Goal: Information Seeking & Learning: Check status

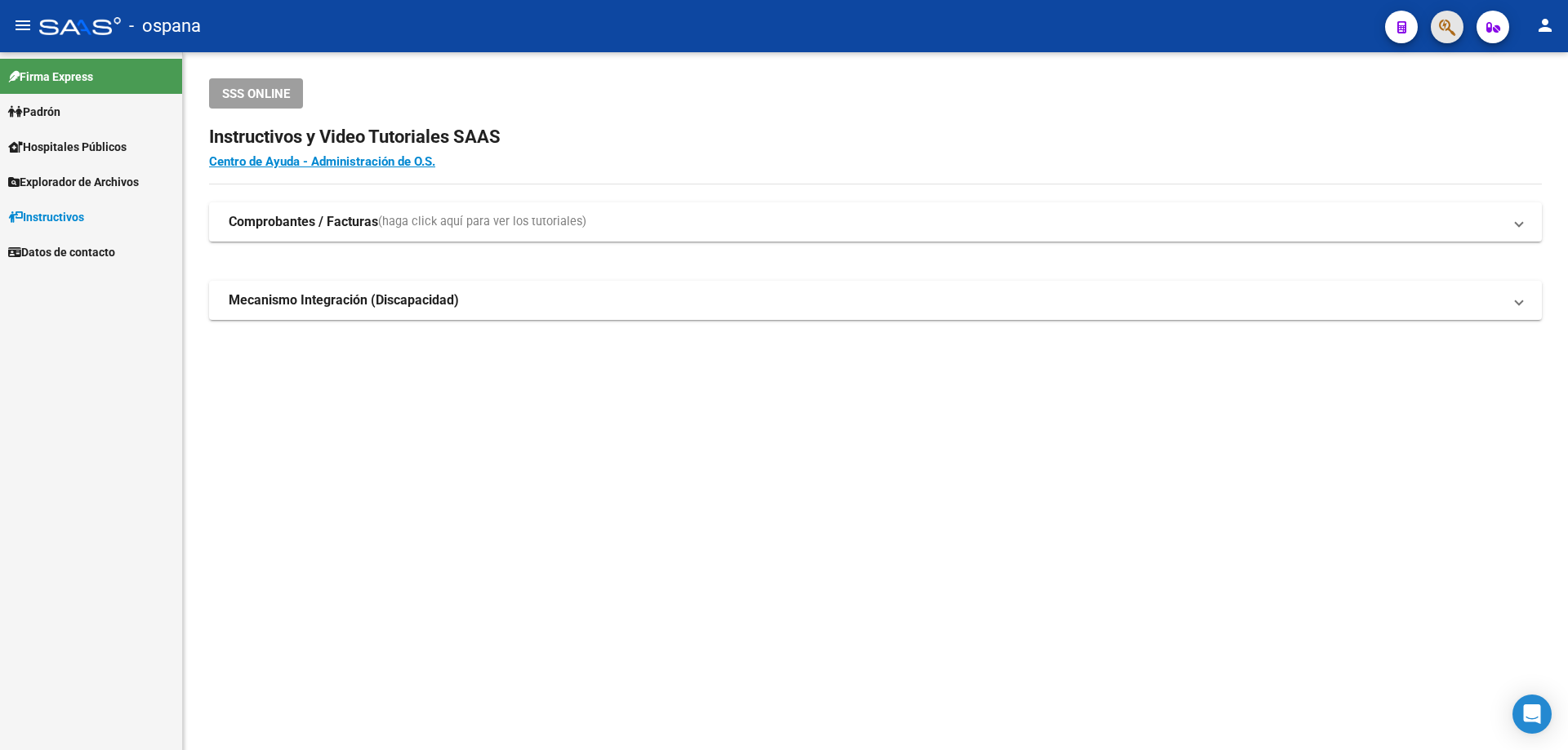
click at [1438, 30] on button "button" at bounding box center [1447, 26] width 32 height 32
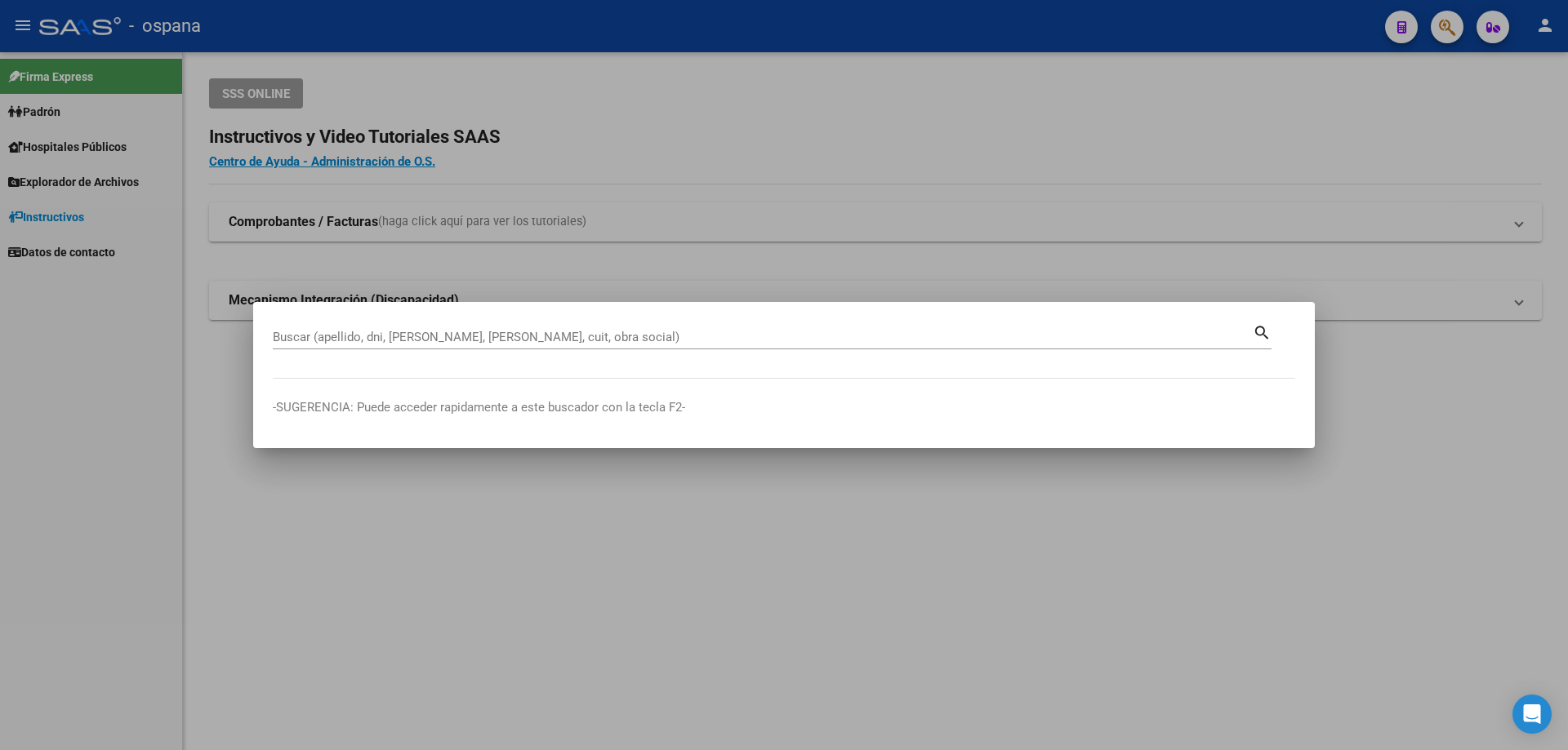
click at [550, 329] on div "Buscar (apellido, dni, [PERSON_NAME], [PERSON_NAME], cuit, obra social)" at bounding box center [762, 337] width 980 height 25
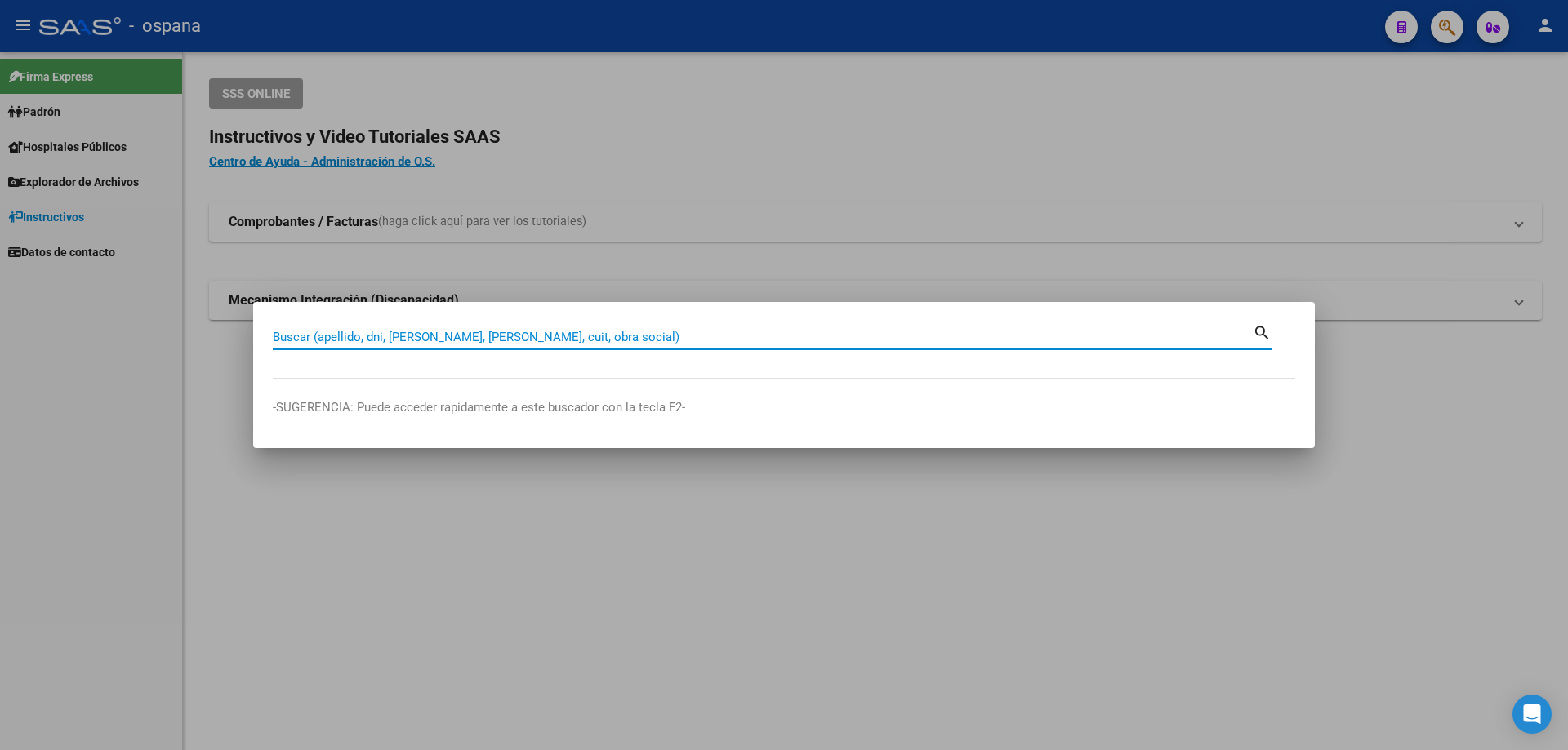
click at [552, 329] on input "Buscar (apellido, dni, [PERSON_NAME], [PERSON_NAME], cuit, obra social)" at bounding box center [762, 336] width 980 height 14
type input "25000277"
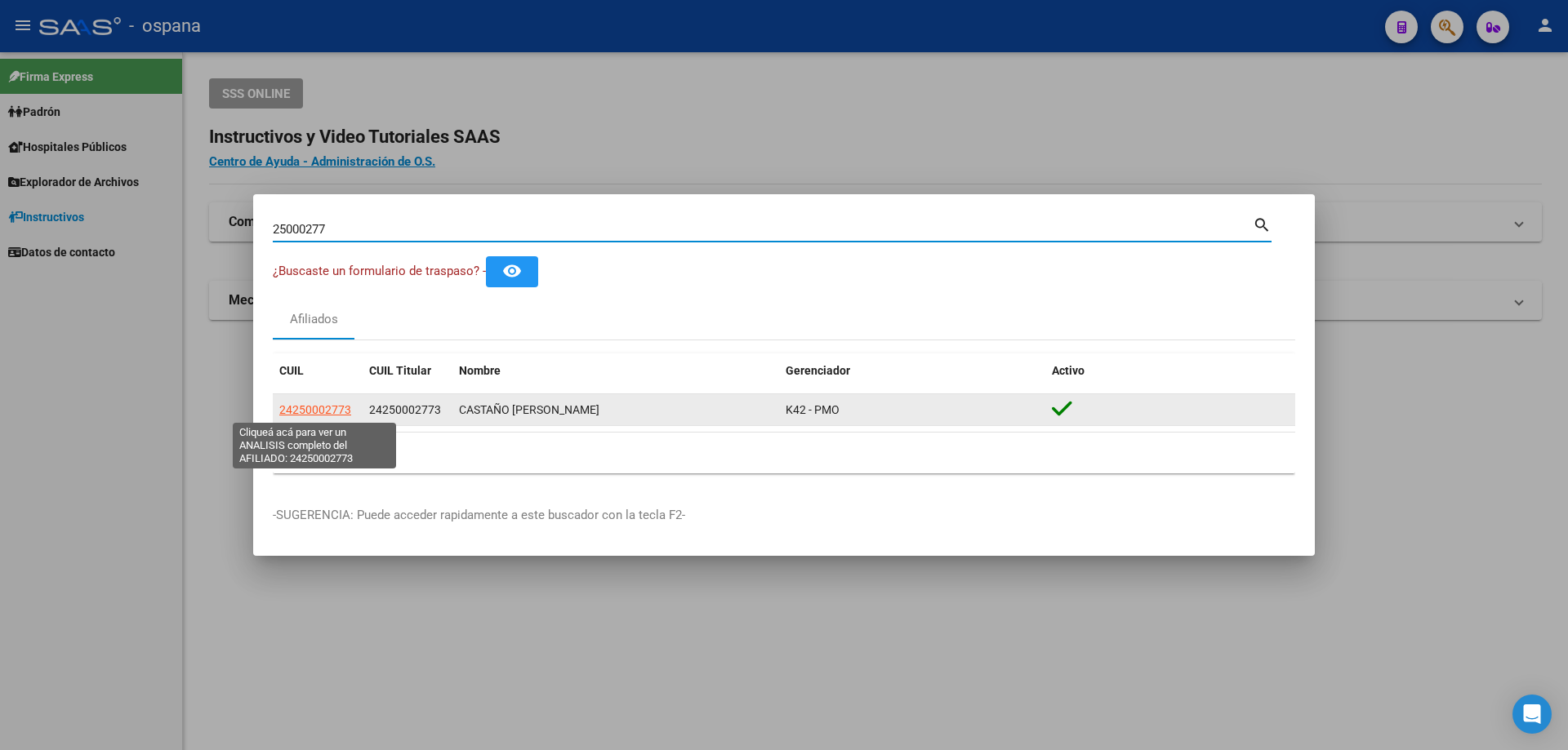
click at [305, 411] on span "24250002773" at bounding box center [315, 409] width 72 height 13
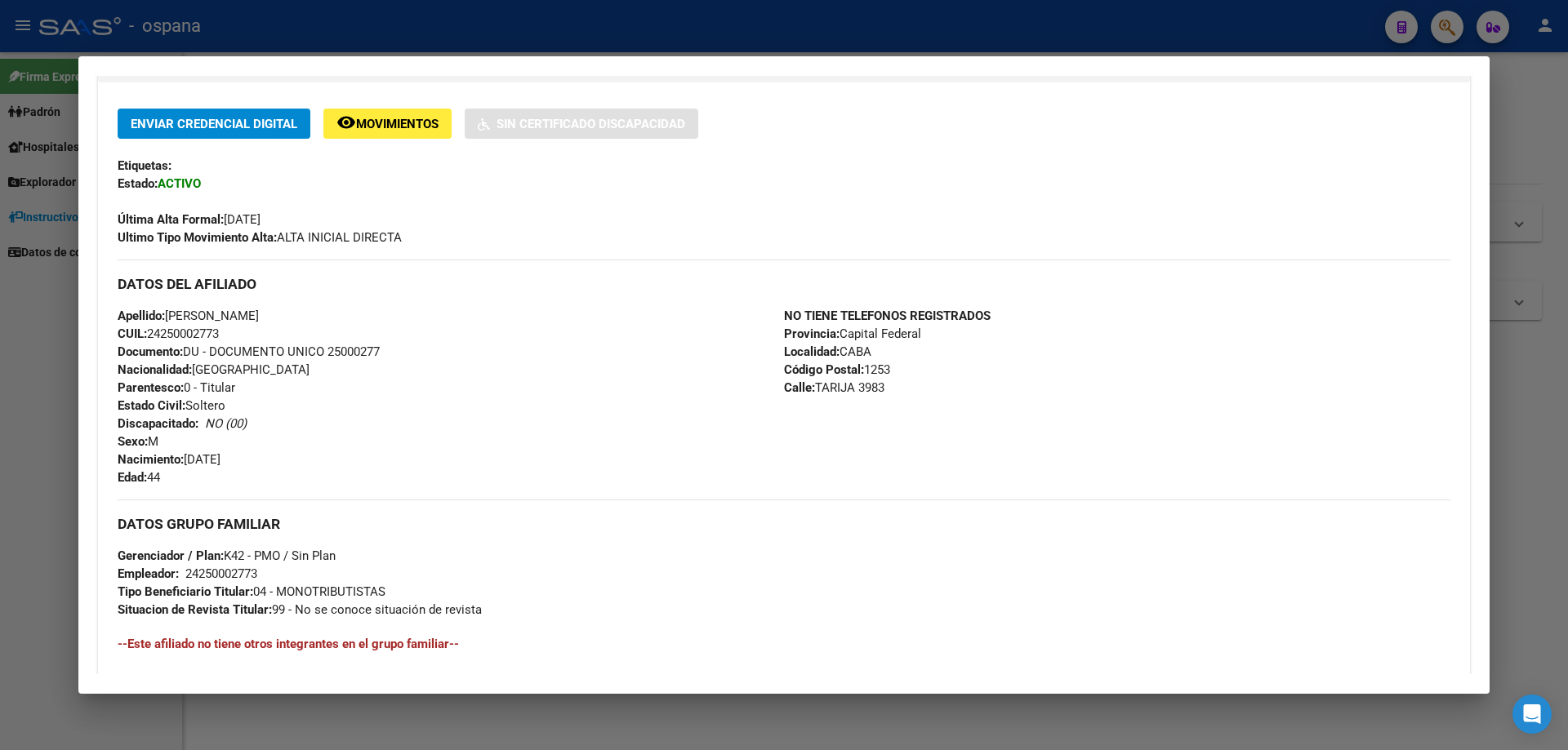
scroll to position [576, 0]
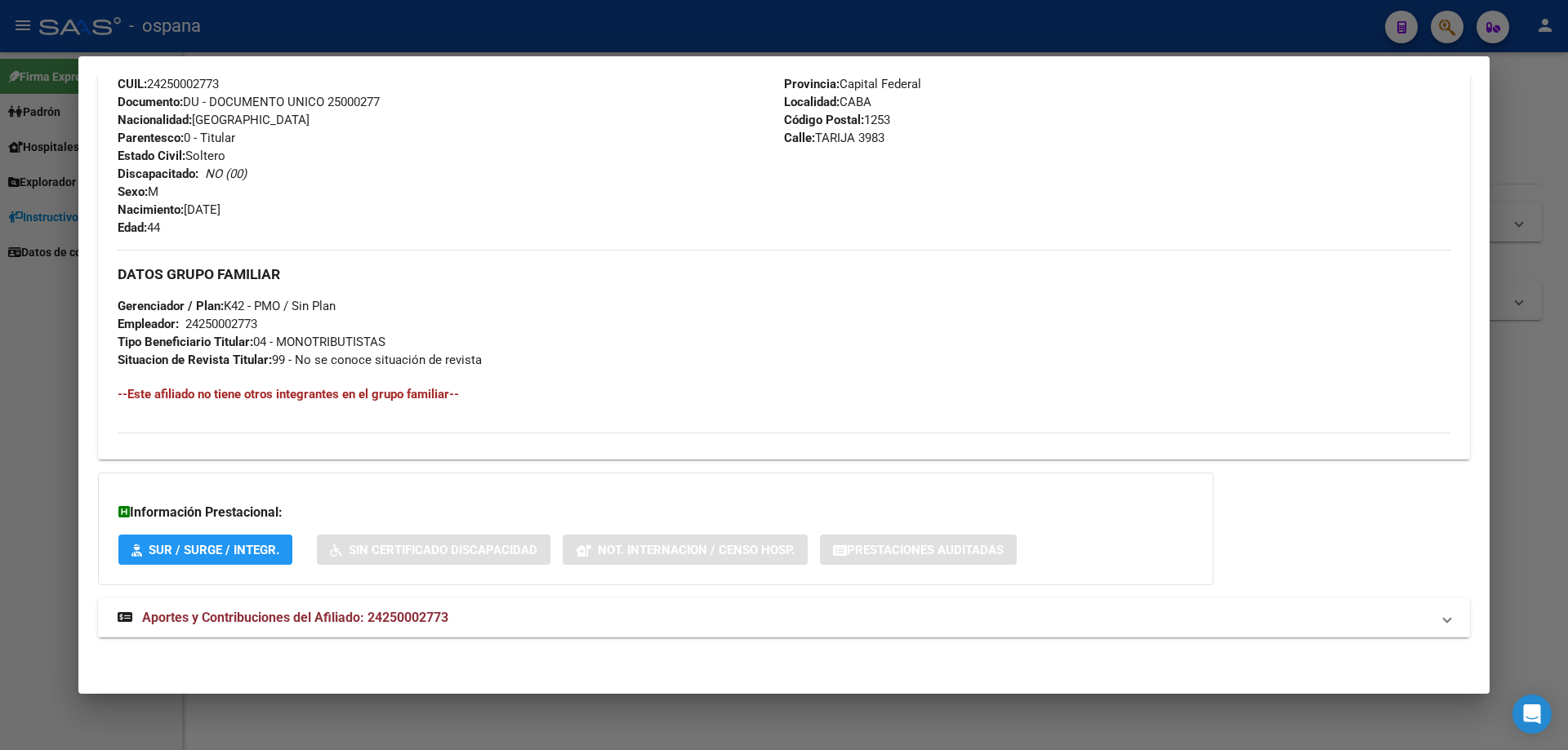
click at [302, 606] on mat-expansion-panel-header "Aportes y Contribuciones del Afiliado: 24250002773" at bounding box center [784, 618] width 1372 height 39
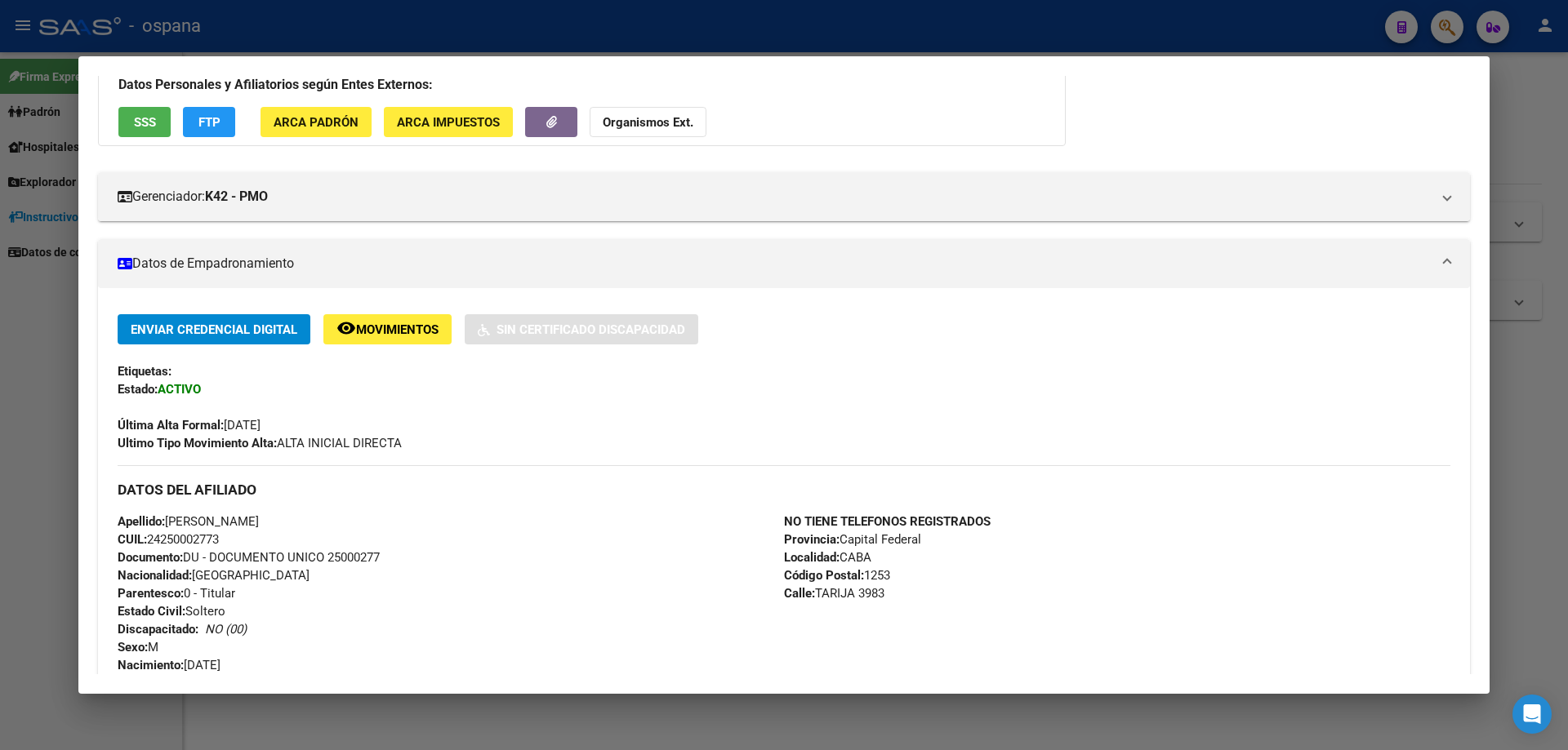
scroll to position [0, 0]
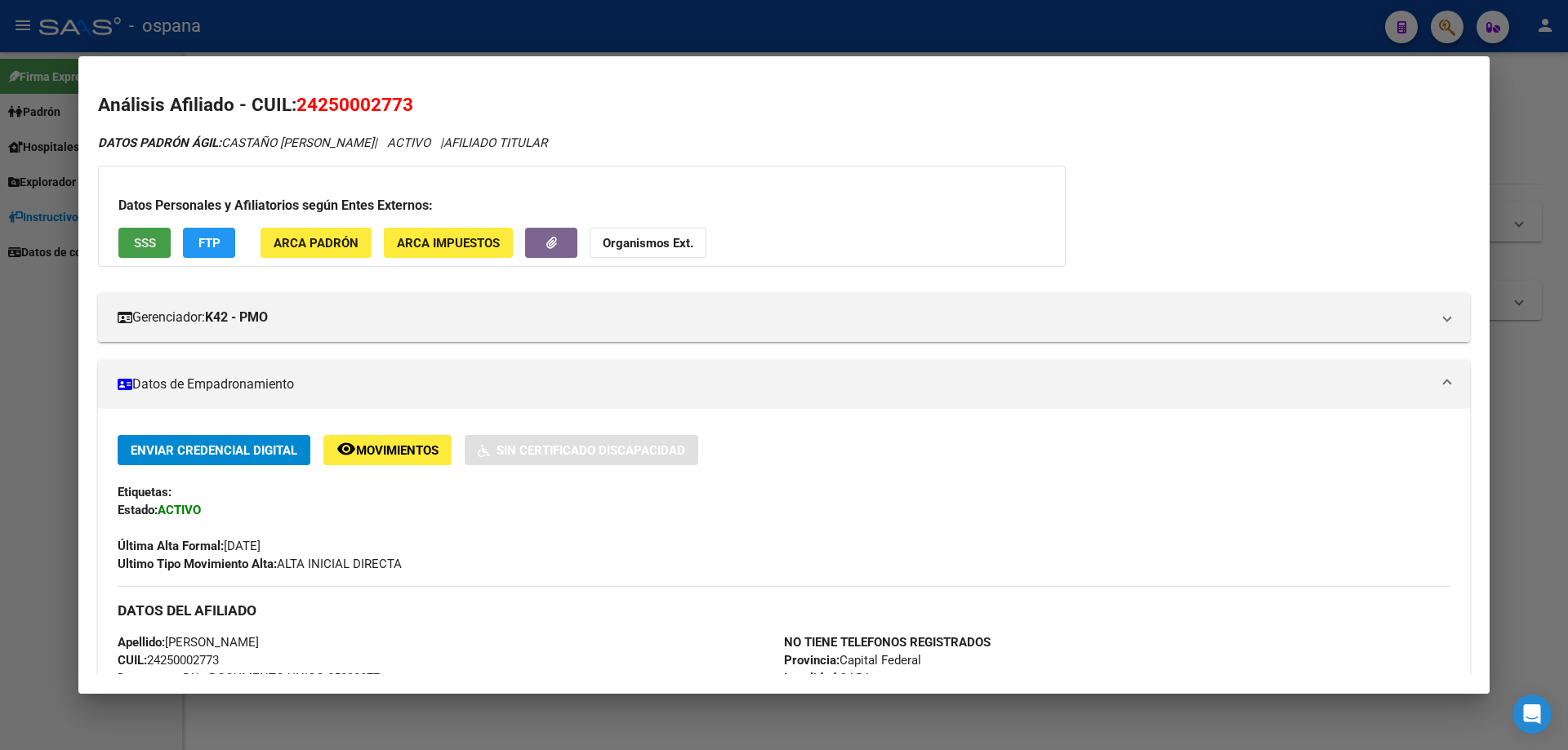
click at [148, 238] on span "SSS" at bounding box center [145, 243] width 22 height 14
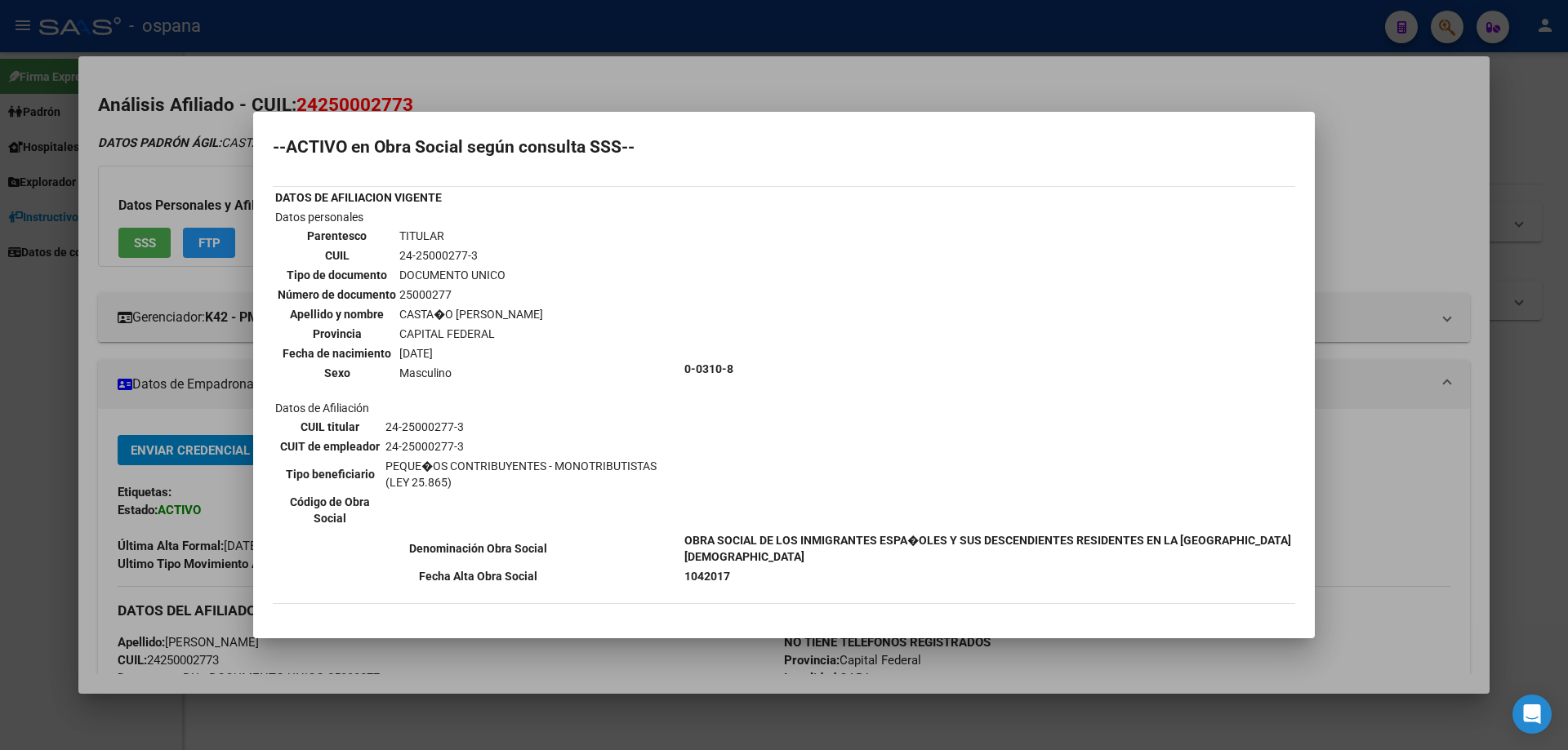
scroll to position [9, 0]
drag, startPoint x: 721, startPoint y: 572, endPoint x: 768, endPoint y: 570, distance: 47.0
click at [768, 570] on td "1042017" at bounding box center [989, 575] width 610 height 18
click at [4, 271] on div at bounding box center [784, 375] width 1568 height 750
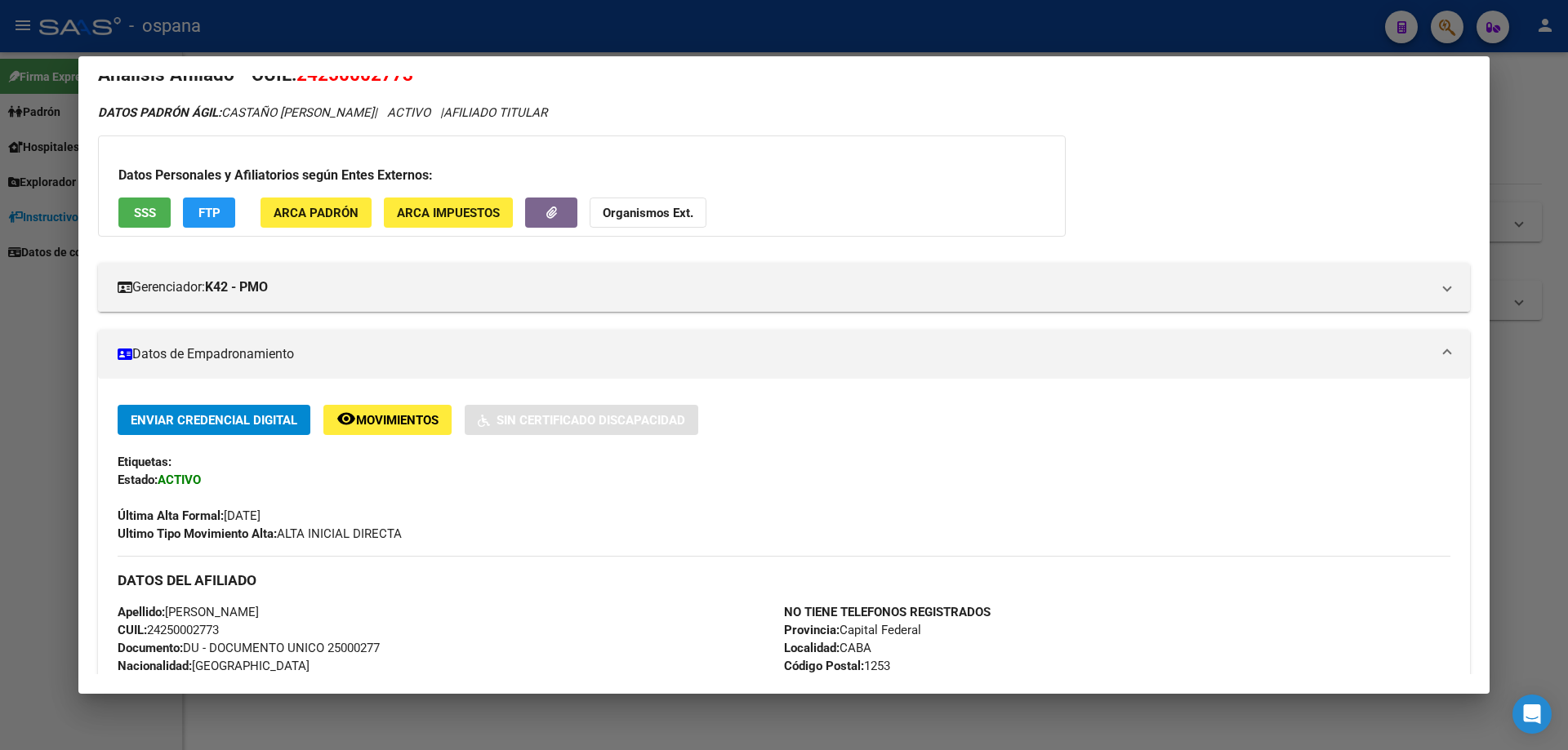
scroll to position [3, 0]
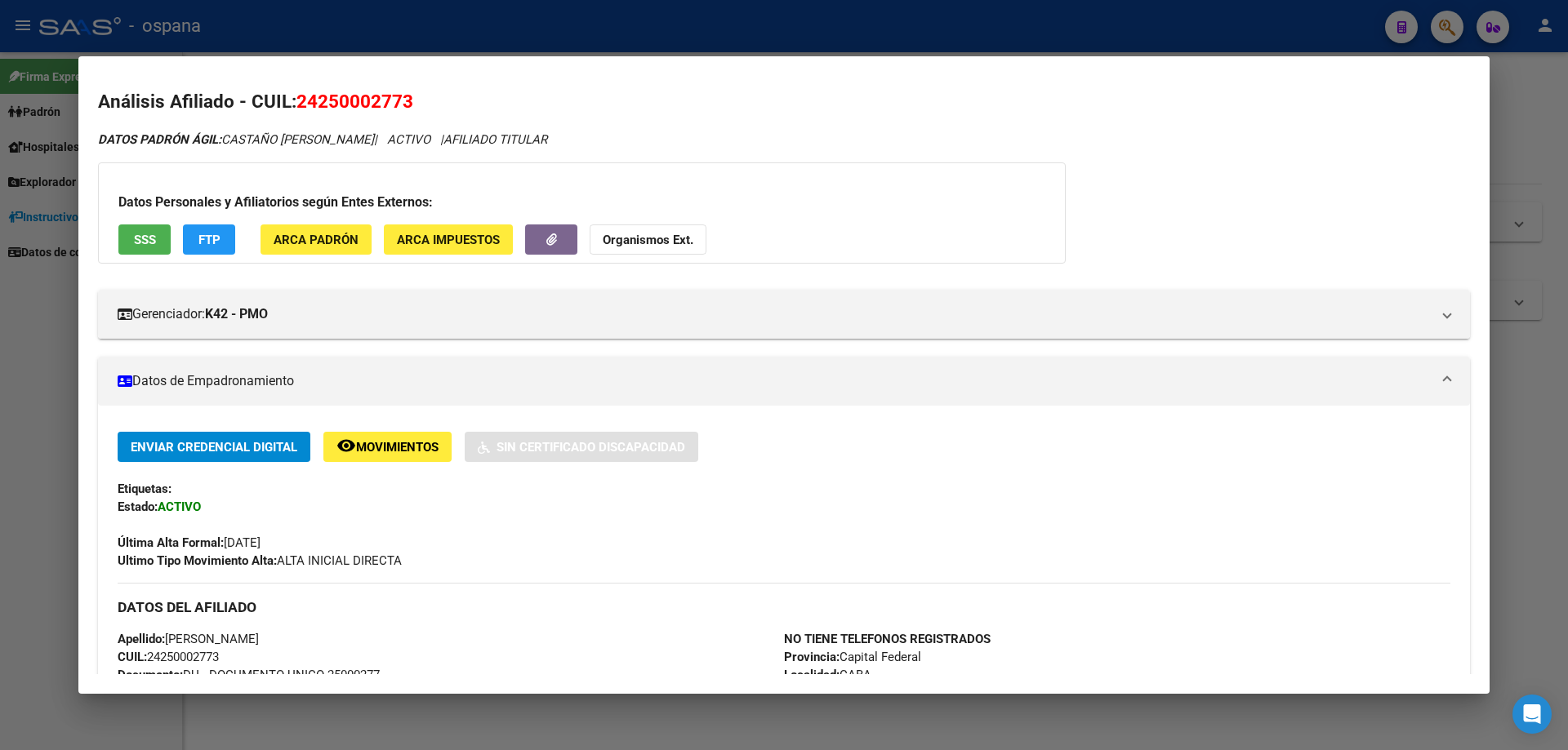
click at [135, 243] on span "SSS" at bounding box center [145, 239] width 22 height 14
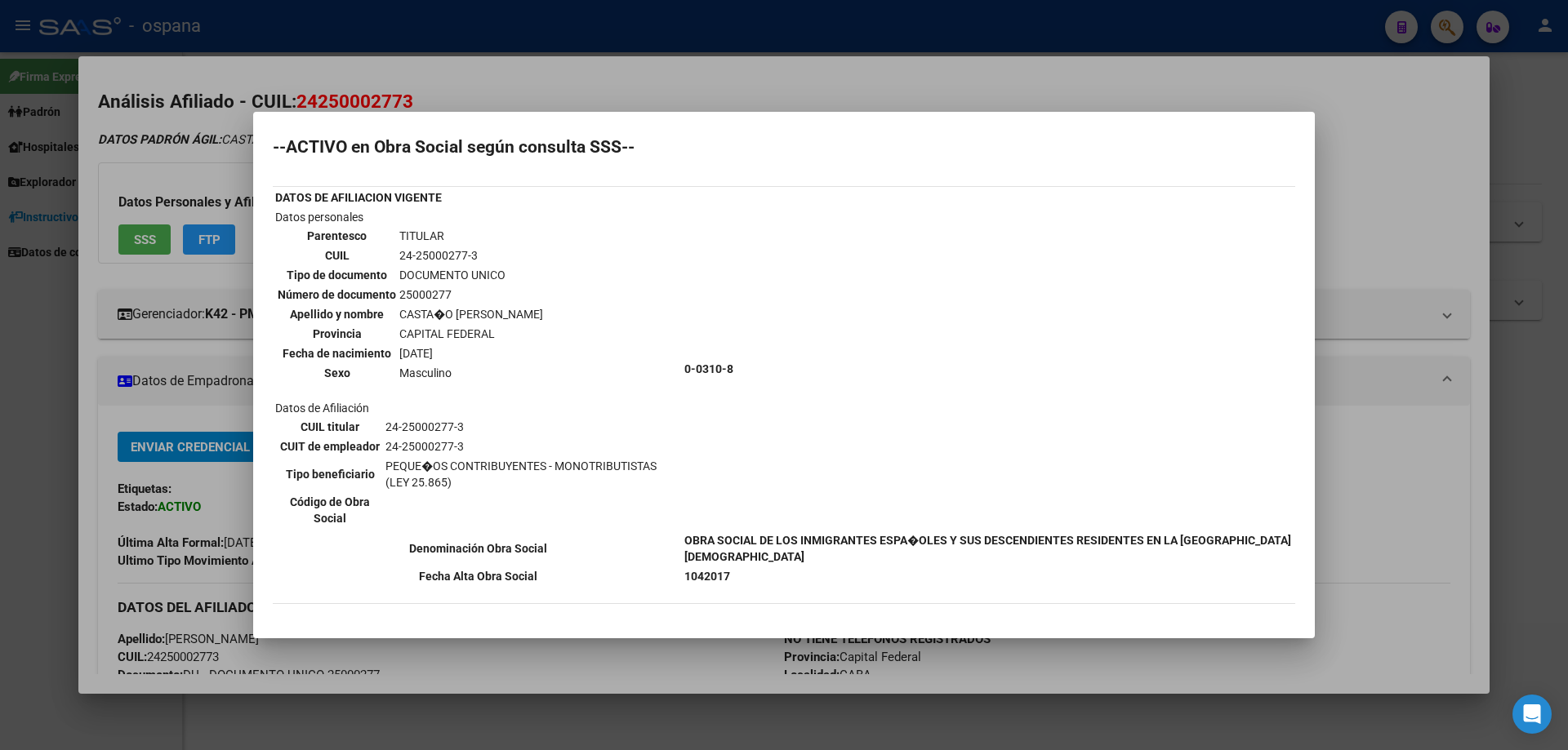
scroll to position [9, 0]
drag, startPoint x: 775, startPoint y: 575, endPoint x: 713, endPoint y: 564, distance: 63.0
click at [713, 564] on table "DATOS DE AFILIACION VIGENTE Datos personales Parentesco TITULAR CUIL 24-2500027…" at bounding box center [784, 386] width 1023 height 400
click at [914, 392] on td "0-0310-8" at bounding box center [989, 368] width 610 height 322
click at [748, 273] on td "0-0310-8" at bounding box center [989, 368] width 610 height 322
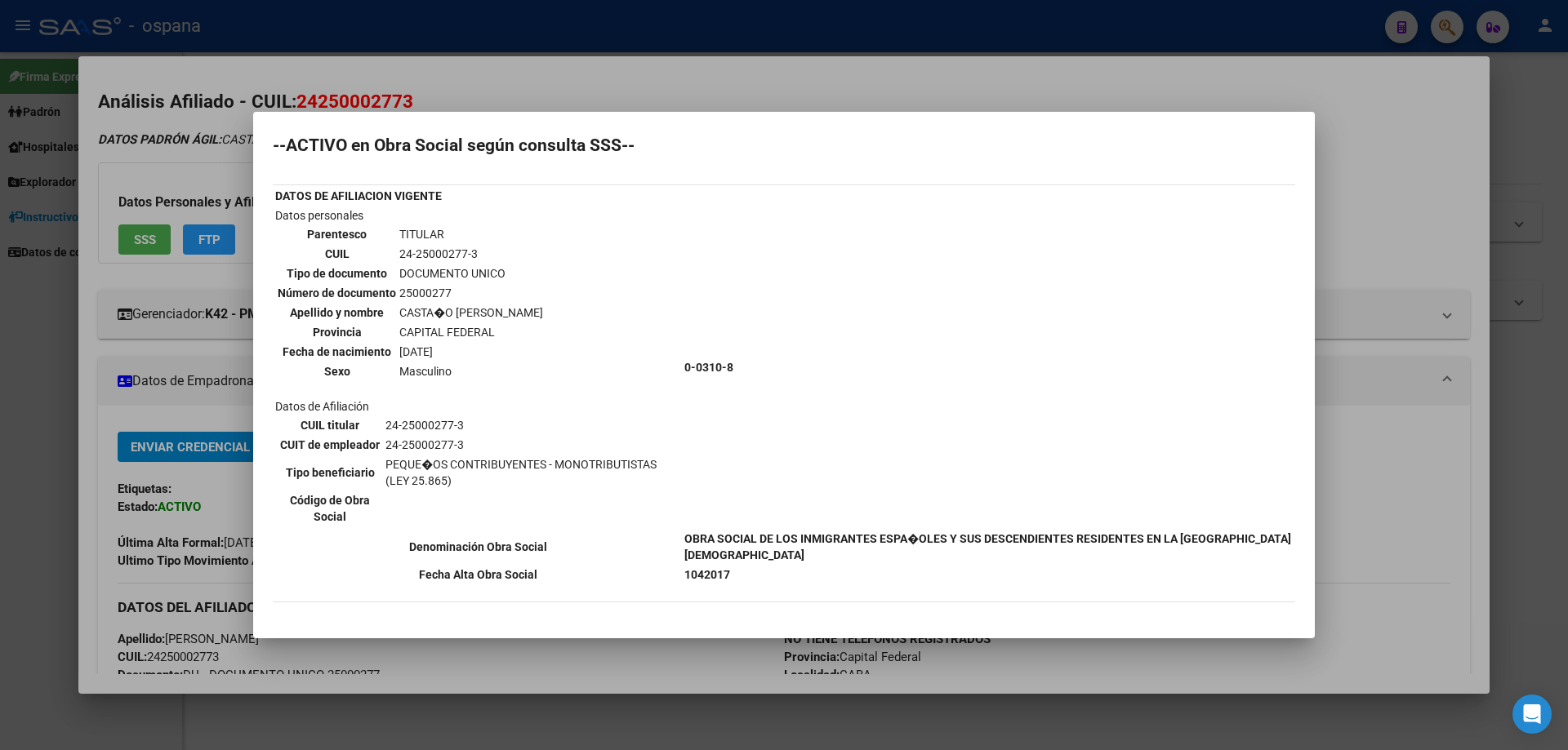
drag, startPoint x: 766, startPoint y: 575, endPoint x: 683, endPoint y: 547, distance: 87.6
click at [683, 547] on tbody "DATOS DE AFILIACION VIGENTE Datos personales Parentesco TITULAR CUIL 24-2500027…" at bounding box center [784, 386] width 1019 height 397
click at [905, 394] on td "0-0310-8" at bounding box center [989, 368] width 610 height 322
drag, startPoint x: 761, startPoint y: 575, endPoint x: 698, endPoint y: 526, distance: 79.8
click at [698, 526] on tbody "DATOS DE AFILIACION VIGENTE Datos personales Parentesco TITULAR CUIL 24-2500027…" at bounding box center [784, 386] width 1019 height 397
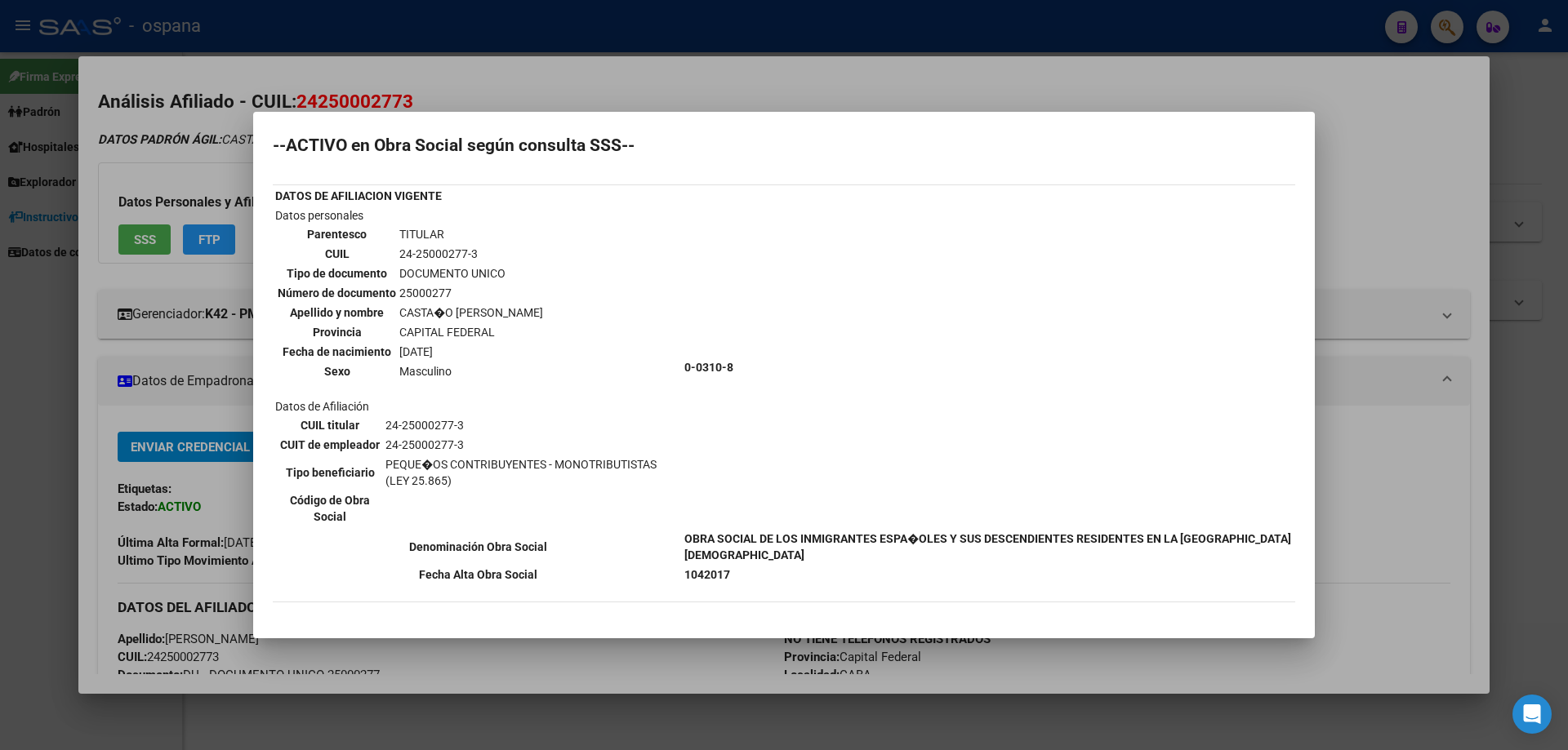
click at [879, 459] on td "0-0310-8" at bounding box center [989, 368] width 610 height 322
drag, startPoint x: 766, startPoint y: 570, endPoint x: 799, endPoint y: 530, distance: 51.9
click at [702, 547] on tbody "DATOS DE AFILIACION VIGENTE Datos personales Parentesco TITULAR CUIL 24-2500027…" at bounding box center [784, 386] width 1019 height 397
click at [724, 507] on td "0-0310-8" at bounding box center [989, 368] width 610 height 322
drag, startPoint x: 751, startPoint y: 595, endPoint x: 777, endPoint y: 586, distance: 27.5
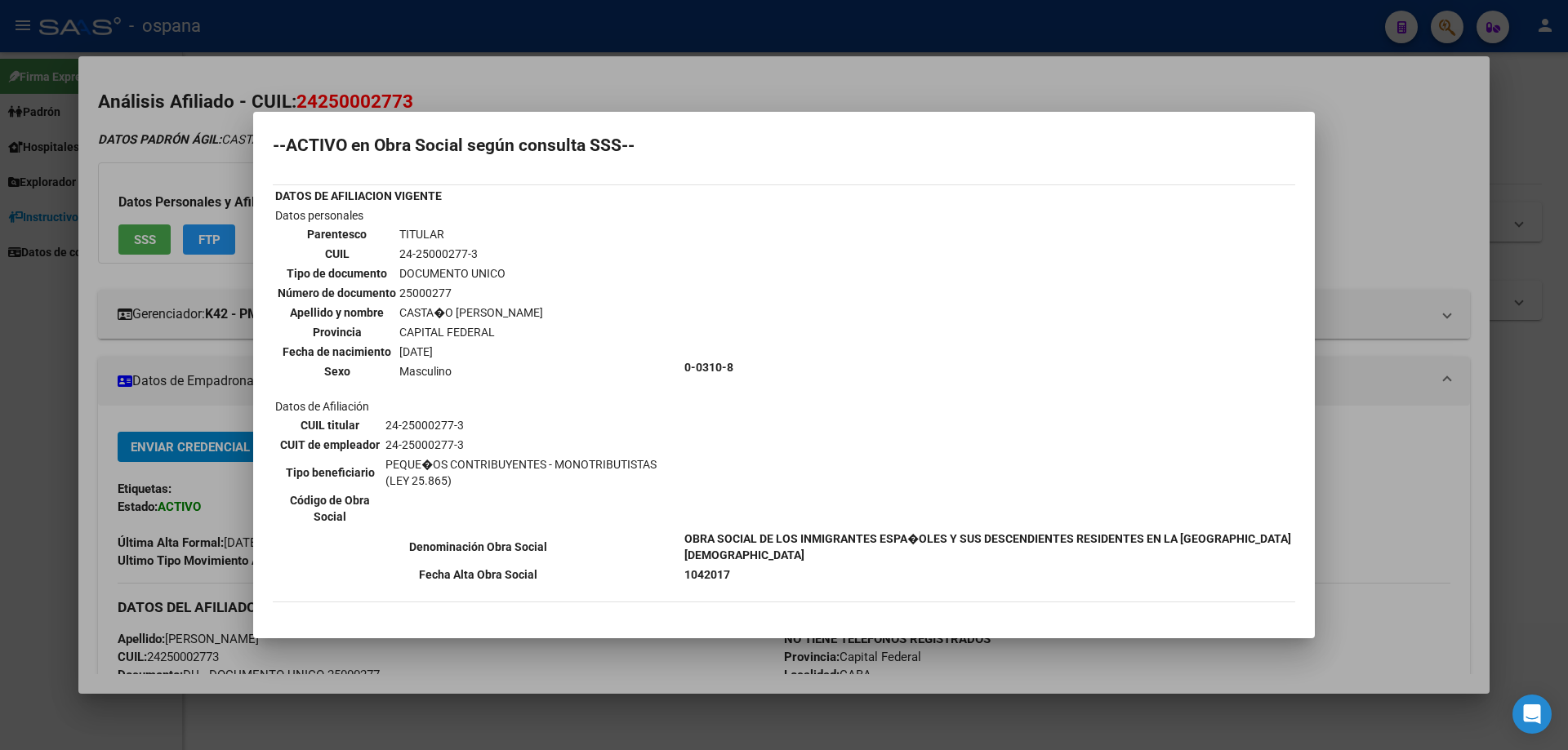
click at [761, 584] on div "--ACTIVO en Obra Social según consulta SSS-- DATOS DE AFILIACION VIGENTE Datos …" at bounding box center [784, 377] width 1023 height 481
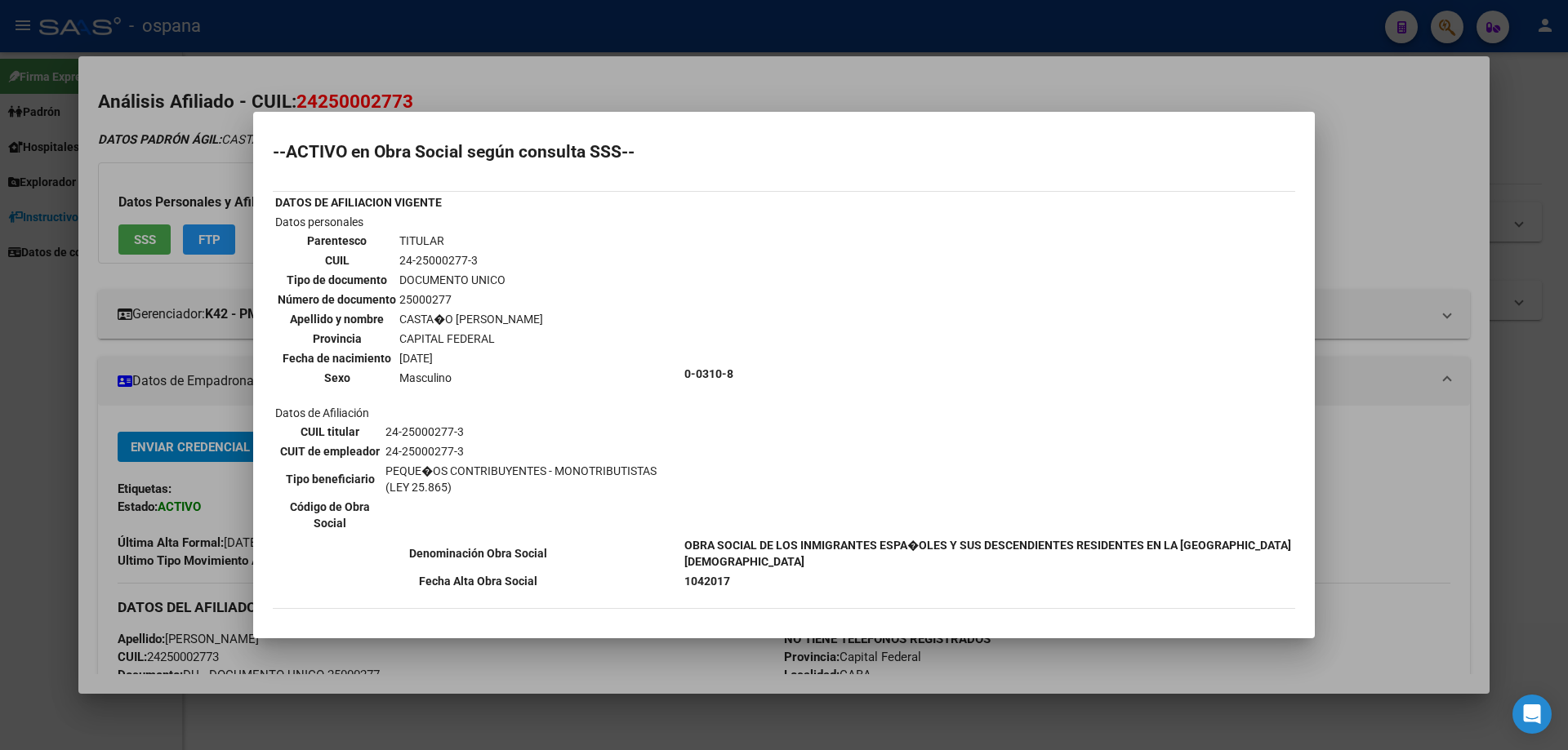
scroll to position [0, 0]
click at [795, 308] on td "0-0310-8" at bounding box center [989, 375] width 610 height 322
drag, startPoint x: 773, startPoint y: 587, endPoint x: 709, endPoint y: 552, distance: 72.9
click at [709, 552] on tbody "DATOS DE AFILIACION VIGENTE Datos personales Parentesco TITULAR CUIL 24-2500027…" at bounding box center [784, 393] width 1019 height 397
click at [740, 464] on td "0-0310-8" at bounding box center [989, 375] width 610 height 322
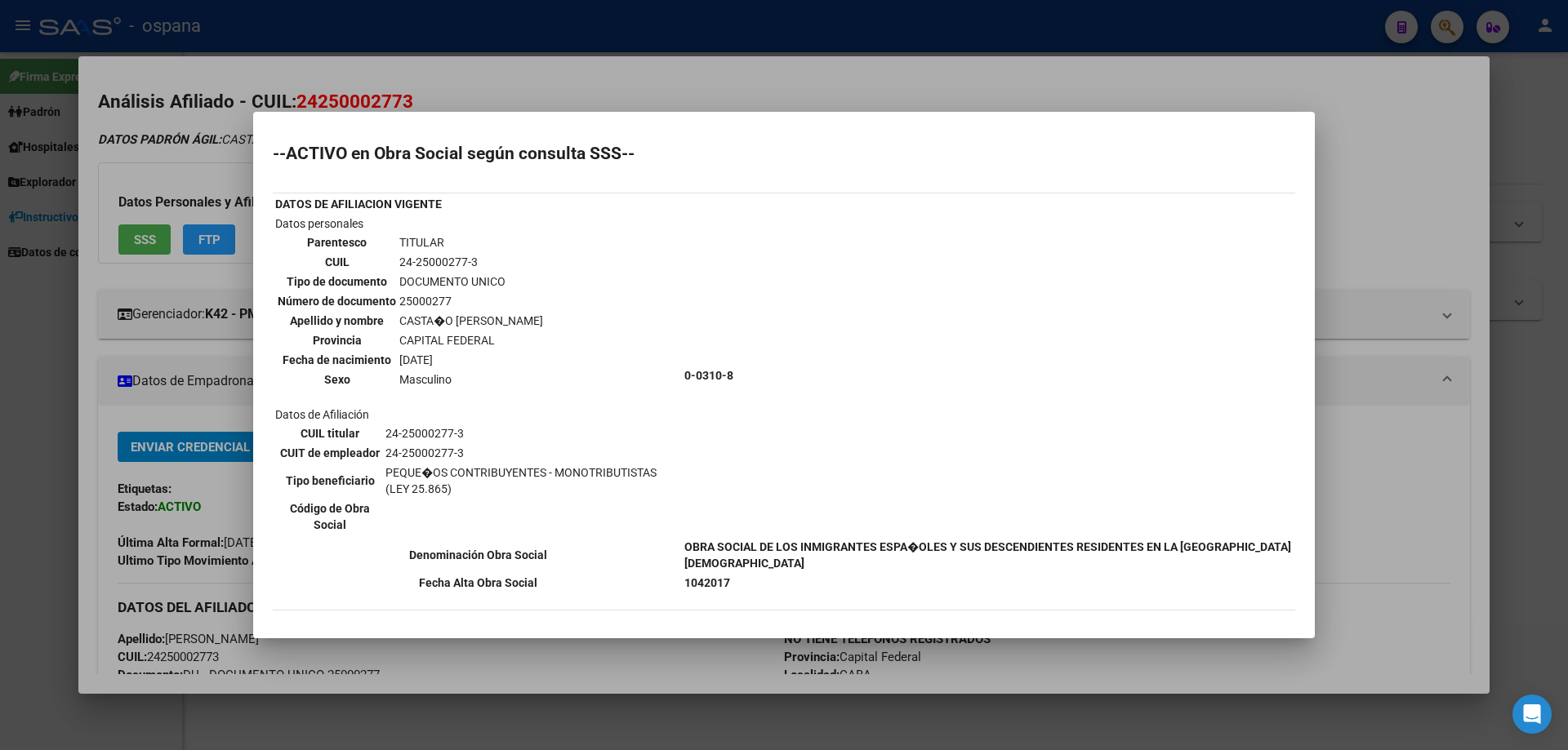
drag, startPoint x: 723, startPoint y: 578, endPoint x: 771, endPoint y: 587, distance: 48.8
click at [781, 589] on td "1042017" at bounding box center [989, 582] width 610 height 18
click at [730, 588] on b "1042017" at bounding box center [708, 582] width 46 height 13
drag, startPoint x: 776, startPoint y: 590, endPoint x: 378, endPoint y: 499, distance: 408.3
click at [378, 499] on tbody "DATOS DE AFILIACION VIGENTE Datos personales Parentesco TITULAR CUIL 24-2500027…" at bounding box center [784, 393] width 1019 height 397
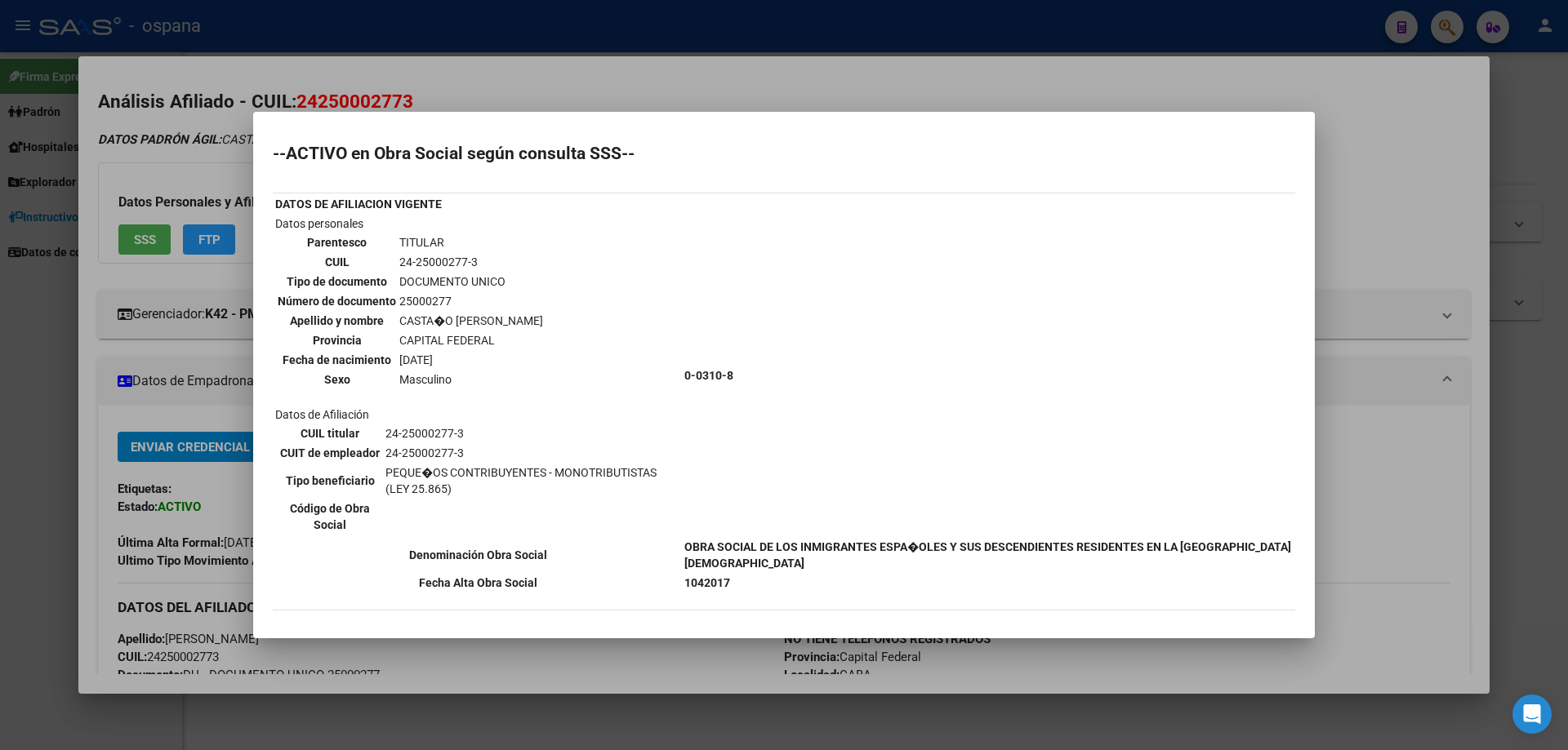
click at [917, 396] on td "0-0310-8" at bounding box center [989, 375] width 610 height 322
drag, startPoint x: 707, startPoint y: 559, endPoint x: 527, endPoint y: 484, distance: 195.0
click at [527, 484] on tbody "DATOS DE AFILIACION VIGENTE Datos personales Parentesco TITULAR CUIL 24-2500027…" at bounding box center [784, 393] width 1019 height 397
click at [827, 427] on td "0-0310-8" at bounding box center [989, 375] width 610 height 322
click at [761, 584] on td "1042017" at bounding box center [989, 582] width 610 height 18
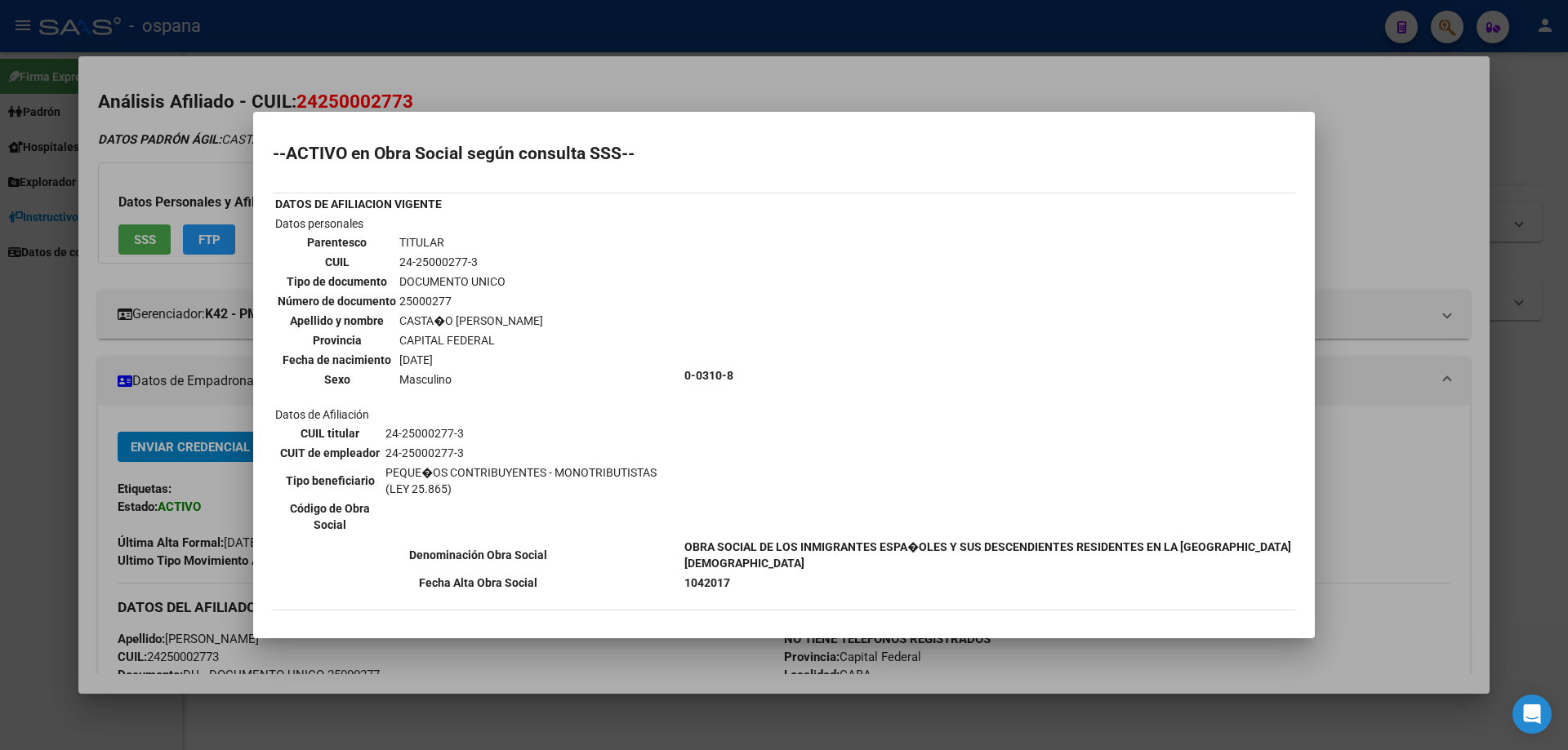
drag, startPoint x: 773, startPoint y: 582, endPoint x: 681, endPoint y: 487, distance: 132.2
click at [681, 487] on tbody "DATOS DE AFILIACION VIGENTE Datos personales Parentesco TITULAR CUIL 24-2500027…" at bounding box center [784, 393] width 1019 height 397
click at [913, 441] on td "0-0310-8" at bounding box center [989, 375] width 610 height 322
drag, startPoint x: 789, startPoint y: 594, endPoint x: 629, endPoint y: 537, distance: 169.8
click at [629, 537] on div "--ACTIVO en Obra Social según consulta SSS-- DATOS DE AFILIACION VIGENTE Datos …" at bounding box center [784, 386] width 1023 height 481
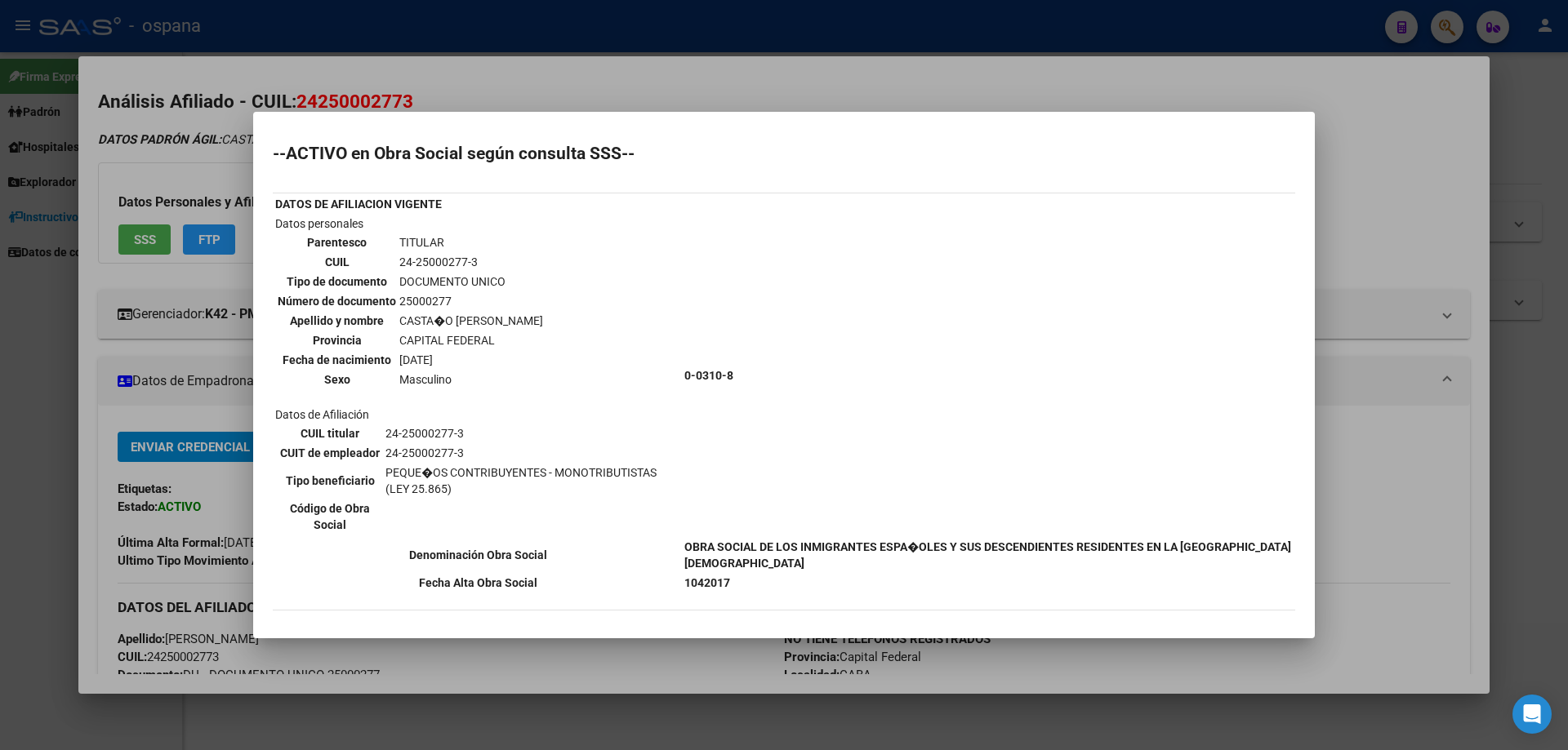
click at [809, 498] on td "0-0310-8" at bounding box center [989, 375] width 610 height 322
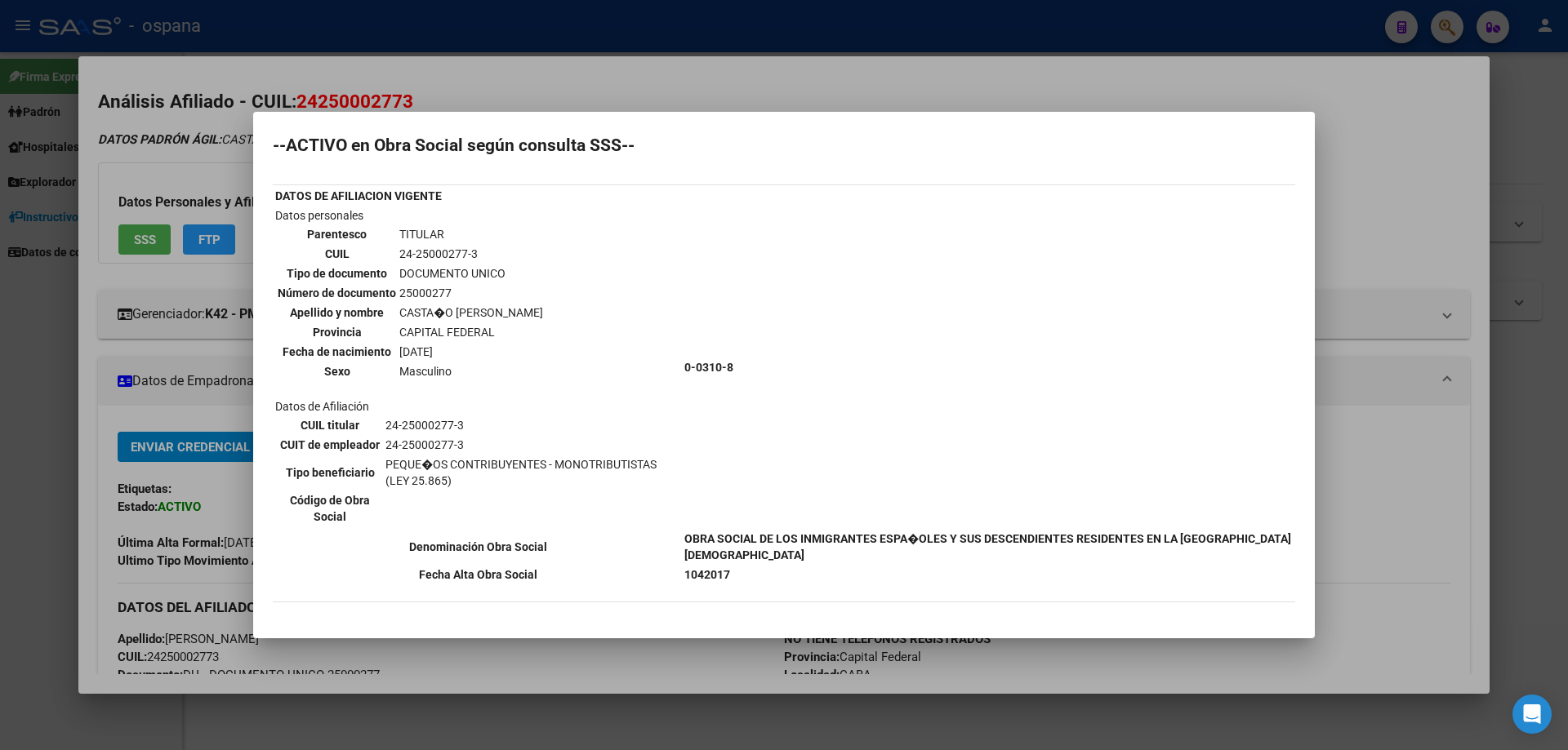
drag, startPoint x: 773, startPoint y: 588, endPoint x: 797, endPoint y: 608, distance: 31.2
click at [607, 658] on div "25000277 Buscar (apellido, dni, cuil, nro traspaso, cuit, obra social) search ¿…" at bounding box center [784, 375] width 1568 height 750
click at [790, 344] on td "0-0310-8" at bounding box center [989, 368] width 610 height 322
drag, startPoint x: 762, startPoint y: 585, endPoint x: 635, endPoint y: 488, distance: 159.8
click at [581, 501] on div "--ACTIVO en Obra Social según consulta SSS-- DATOS DE AFILIACION VIGENTE Datos …" at bounding box center [784, 377] width 1023 height 481
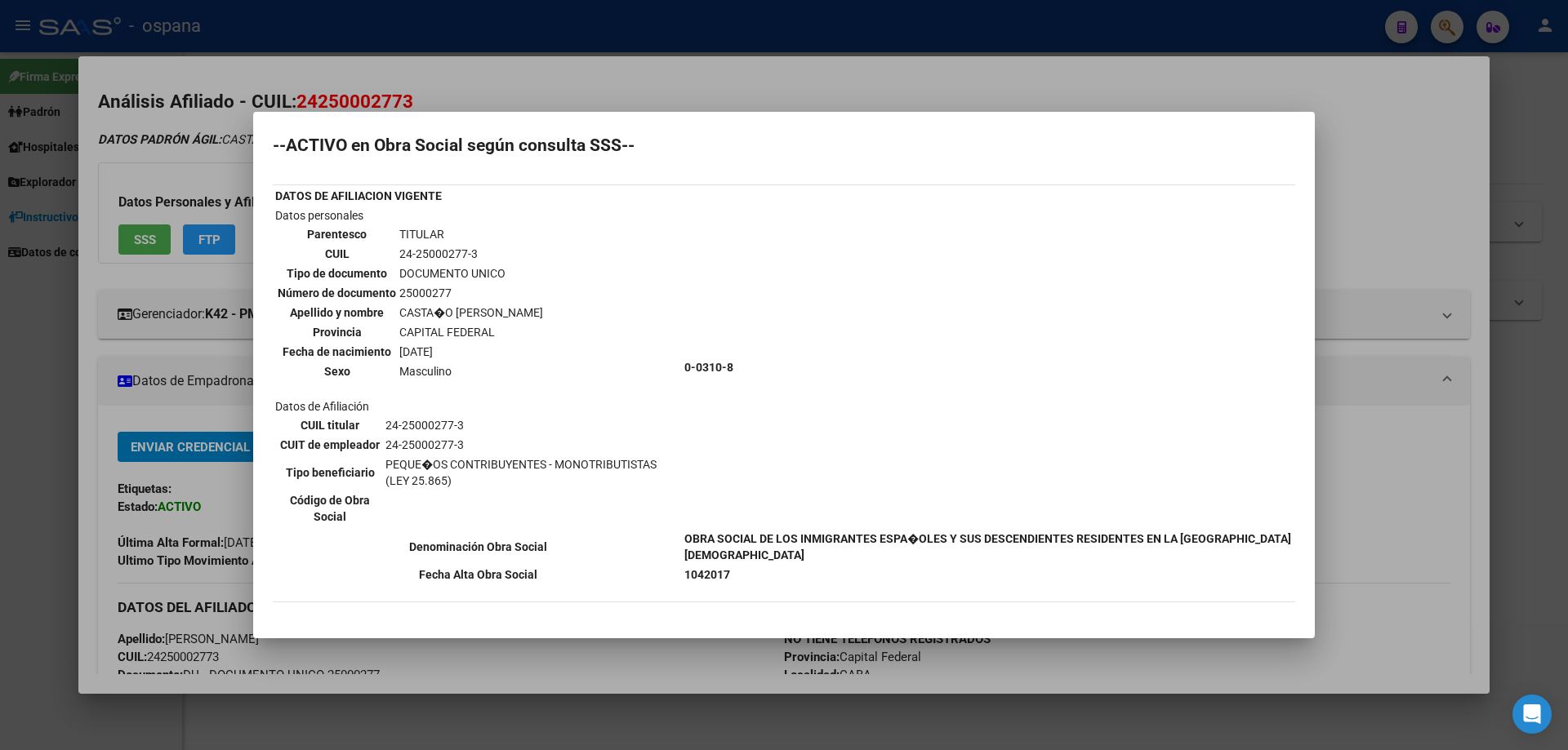
click at [802, 507] on td "0-0310-8" at bounding box center [989, 368] width 610 height 322
click at [781, 575] on td "1042017" at bounding box center [989, 575] width 610 height 18
drag, startPoint x: 761, startPoint y: 574, endPoint x: 722, endPoint y: 536, distance: 54.5
click at [699, 556] on tbody "DATOS DE AFILIACION VIGENTE Datos personales Parentesco TITULAR CUIL 24-2500027…" at bounding box center [784, 386] width 1019 height 397
click at [761, 461] on td "0-0310-8" at bounding box center [989, 368] width 610 height 322
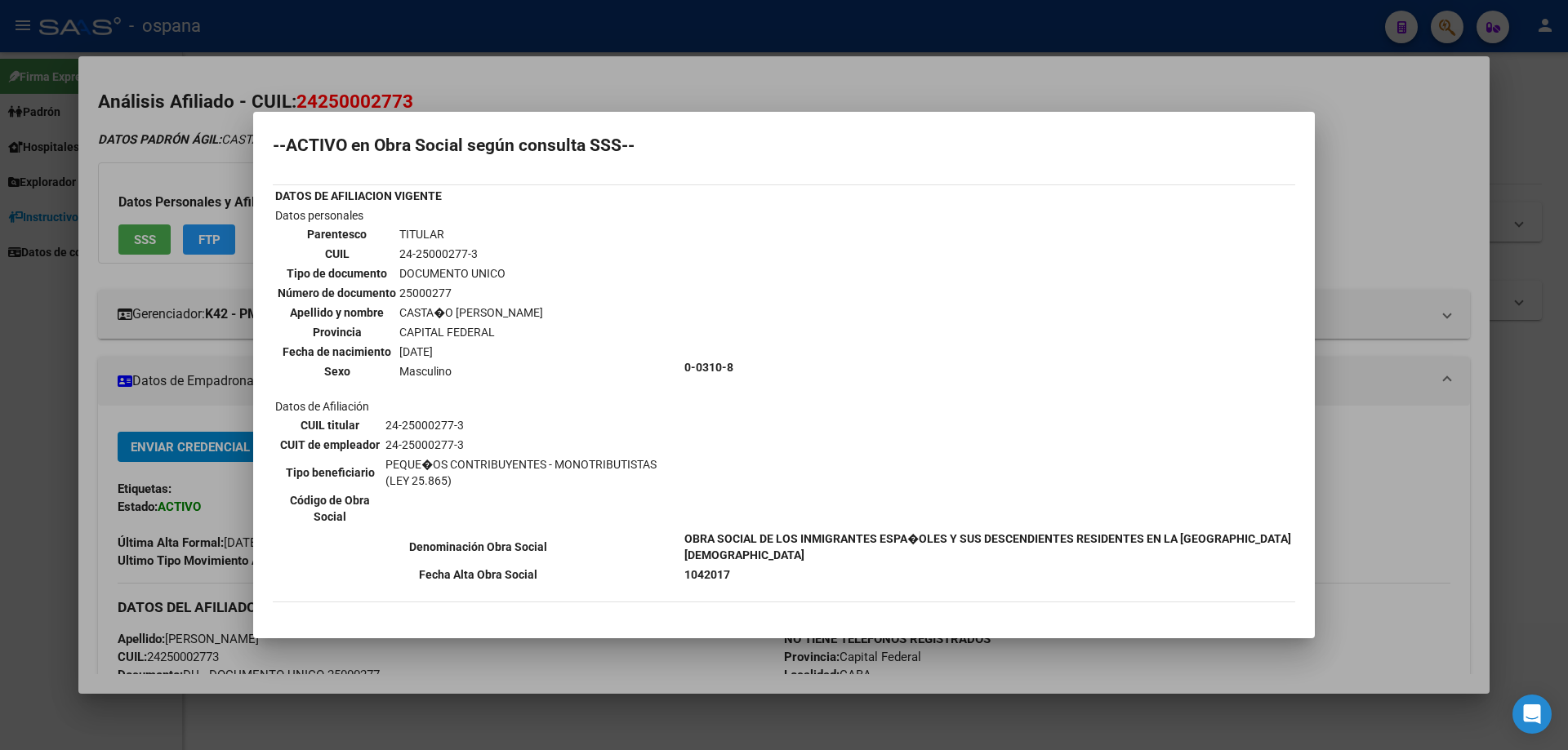
drag, startPoint x: 539, startPoint y: 327, endPoint x: 357, endPoint y: 310, distance: 182.8
click at [357, 310] on tbody "Parentesco TITULAR CUIL 24-25000277-3 Tipo de documento DOCUMENTO UNICO Número …" at bounding box center [411, 303] width 267 height 155
click at [542, 290] on td "25000277" at bounding box center [471, 293] width 146 height 18
drag, startPoint x: 408, startPoint y: 329, endPoint x: 721, endPoint y: 225, distance: 329.8
click at [219, 267] on div "25000277 Buscar (apellido, dni, cuil, nro traspaso, cuit, obra social) search ¿…" at bounding box center [784, 375] width 1568 height 750
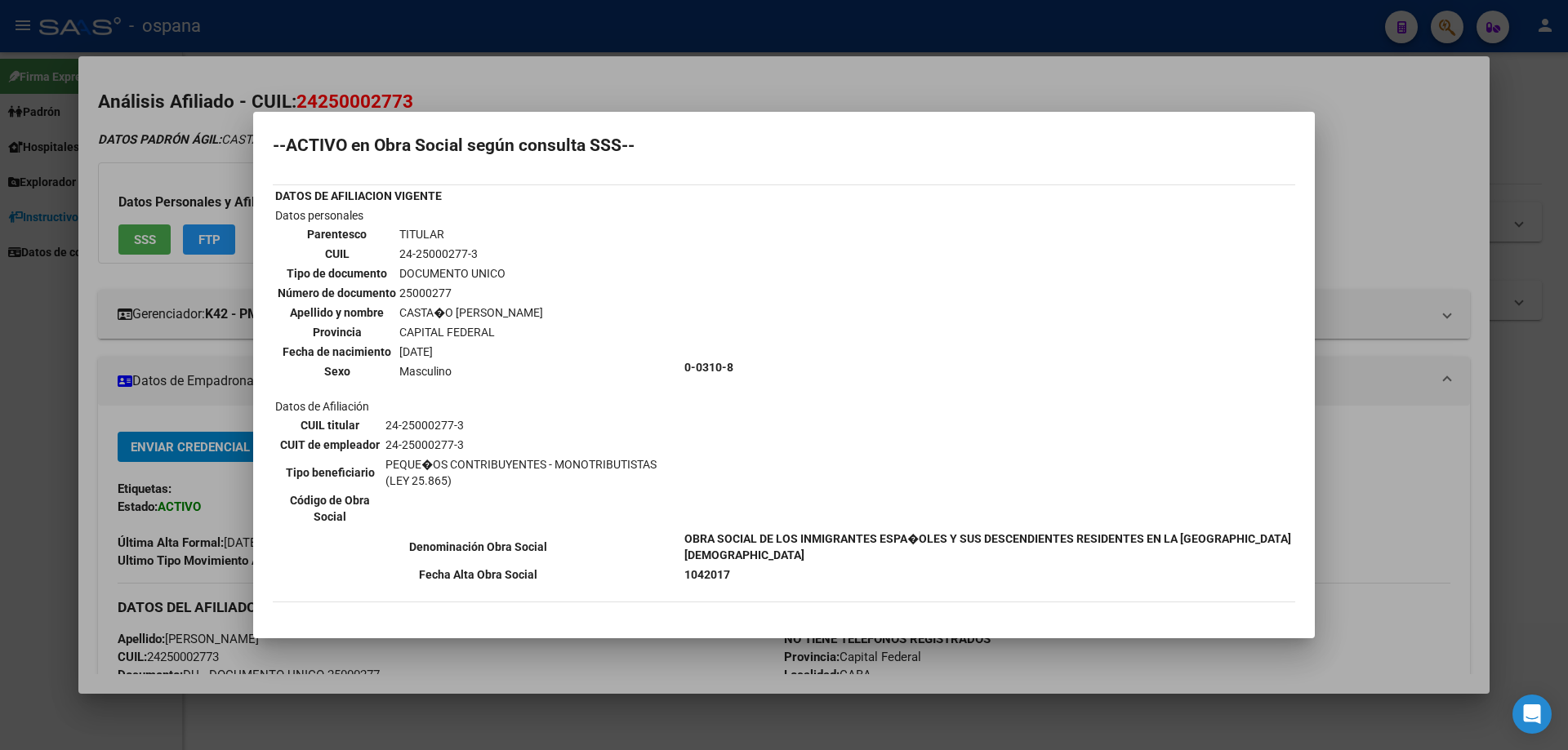
click at [732, 223] on td "0-0310-8" at bounding box center [989, 368] width 610 height 322
click at [838, 375] on td "0-0310-8" at bounding box center [989, 368] width 610 height 322
